Goal: Task Accomplishment & Management: Use online tool/utility

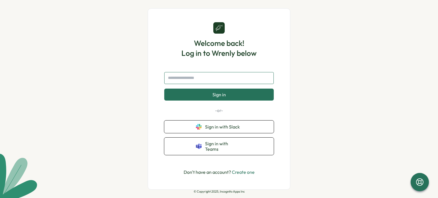
click at [197, 84] on input "text" at bounding box center [218, 78] width 109 height 12
type input "**********"
click at [213, 97] on span "Sign in" at bounding box center [218, 94] width 13 height 5
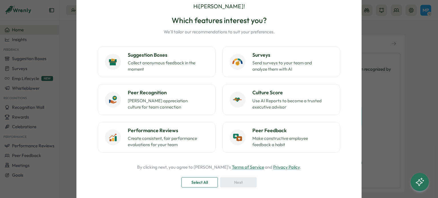
scroll to position [26, 0]
click at [204, 183] on span "Select All" at bounding box center [199, 182] width 17 height 10
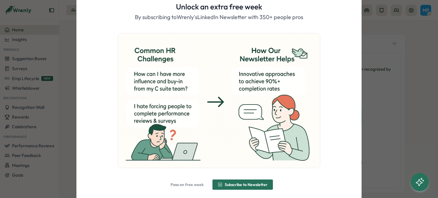
scroll to position [0, 0]
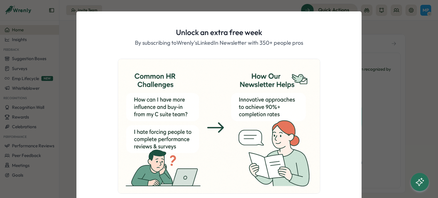
click at [66, 126] on div "Unlock an extra free week By subscribing to [PERSON_NAME]'s LinkedIn Newsletter…" at bounding box center [219, 99] width 438 height 198
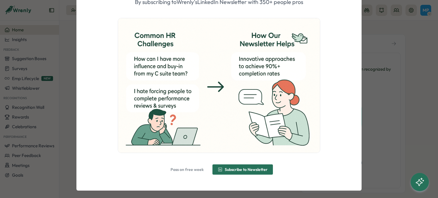
scroll to position [44, 0]
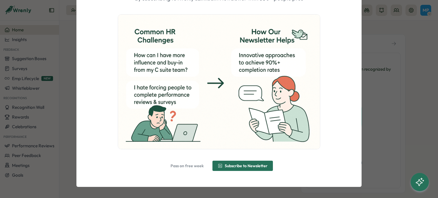
click at [190, 166] on span "Pass on free week" at bounding box center [186, 166] width 33 height 4
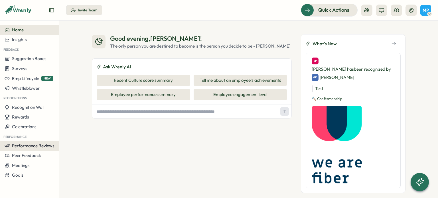
click at [42, 149] on button "Performance Reviews" at bounding box center [29, 146] width 59 height 10
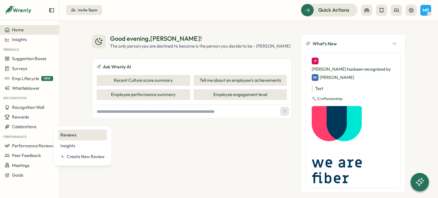
click at [76, 137] on div "Reviews" at bounding box center [82, 135] width 44 height 6
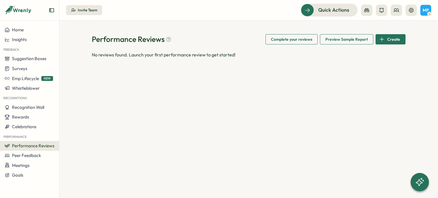
click at [49, 148] on span "Performance Reviews" at bounding box center [33, 145] width 42 height 5
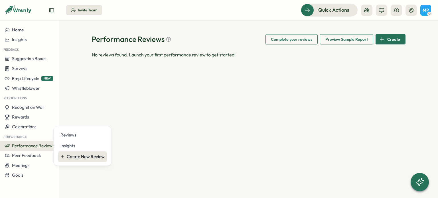
click at [78, 157] on div "Create New Review" at bounding box center [86, 157] width 38 height 6
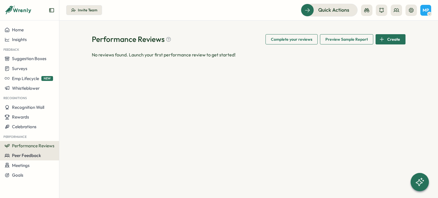
click at [32, 155] on span "Peer Feedback" at bounding box center [26, 155] width 29 height 5
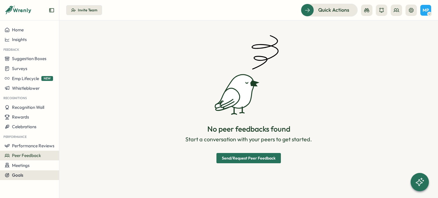
click at [22, 175] on span "Goals" at bounding box center [17, 174] width 11 height 5
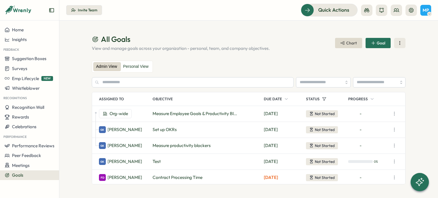
drag, startPoint x: 438, startPoint y: 97, endPoint x: 438, endPoint y: 115, distance: 17.4
click at [438, 115] on section "All Goals View and manage goals across your organization - personal, team, and …" at bounding box center [248, 110] width 379 height 178
